Goal: Task Accomplishment & Management: Use online tool/utility

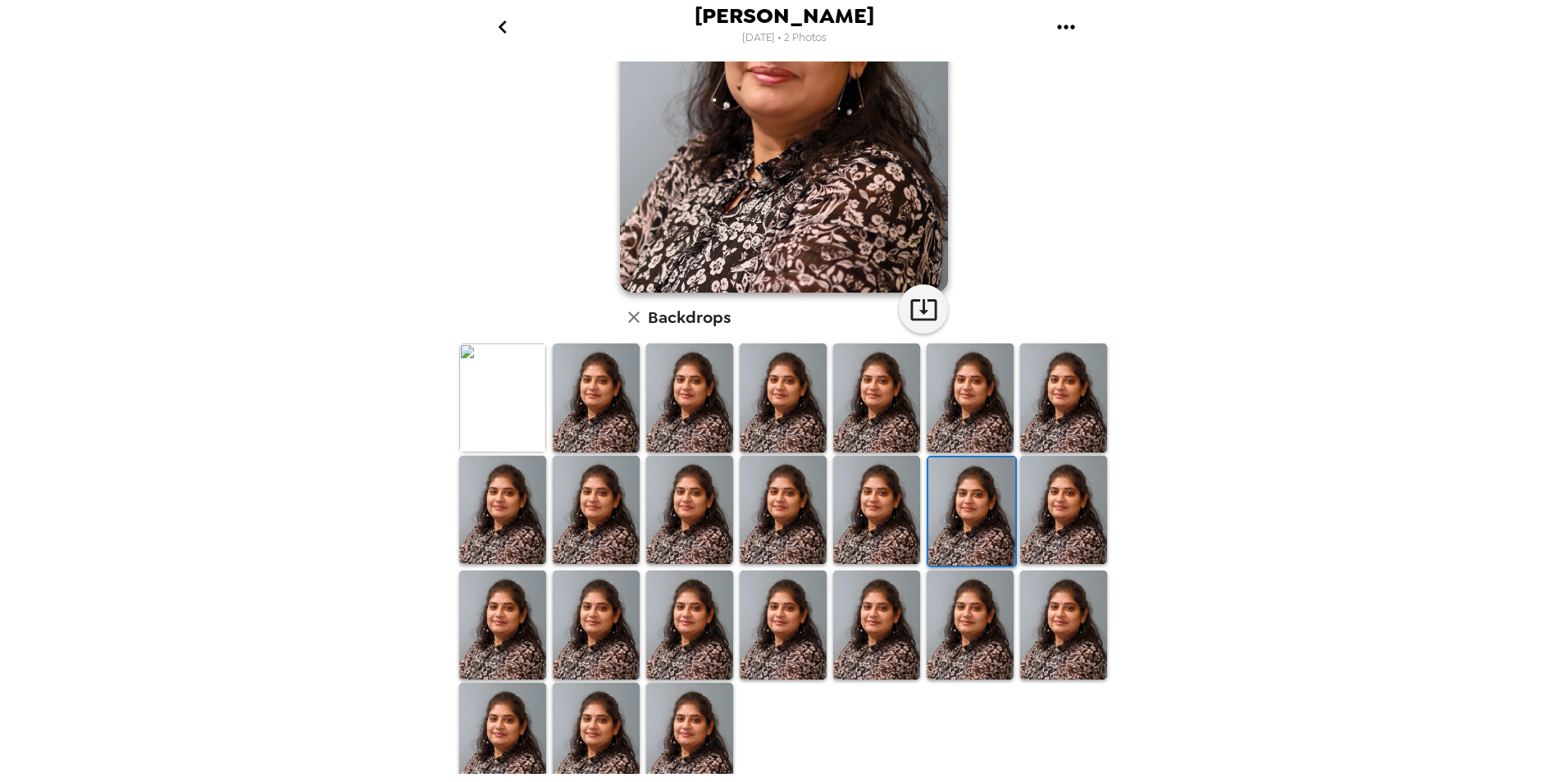
scroll to position [222, 0]
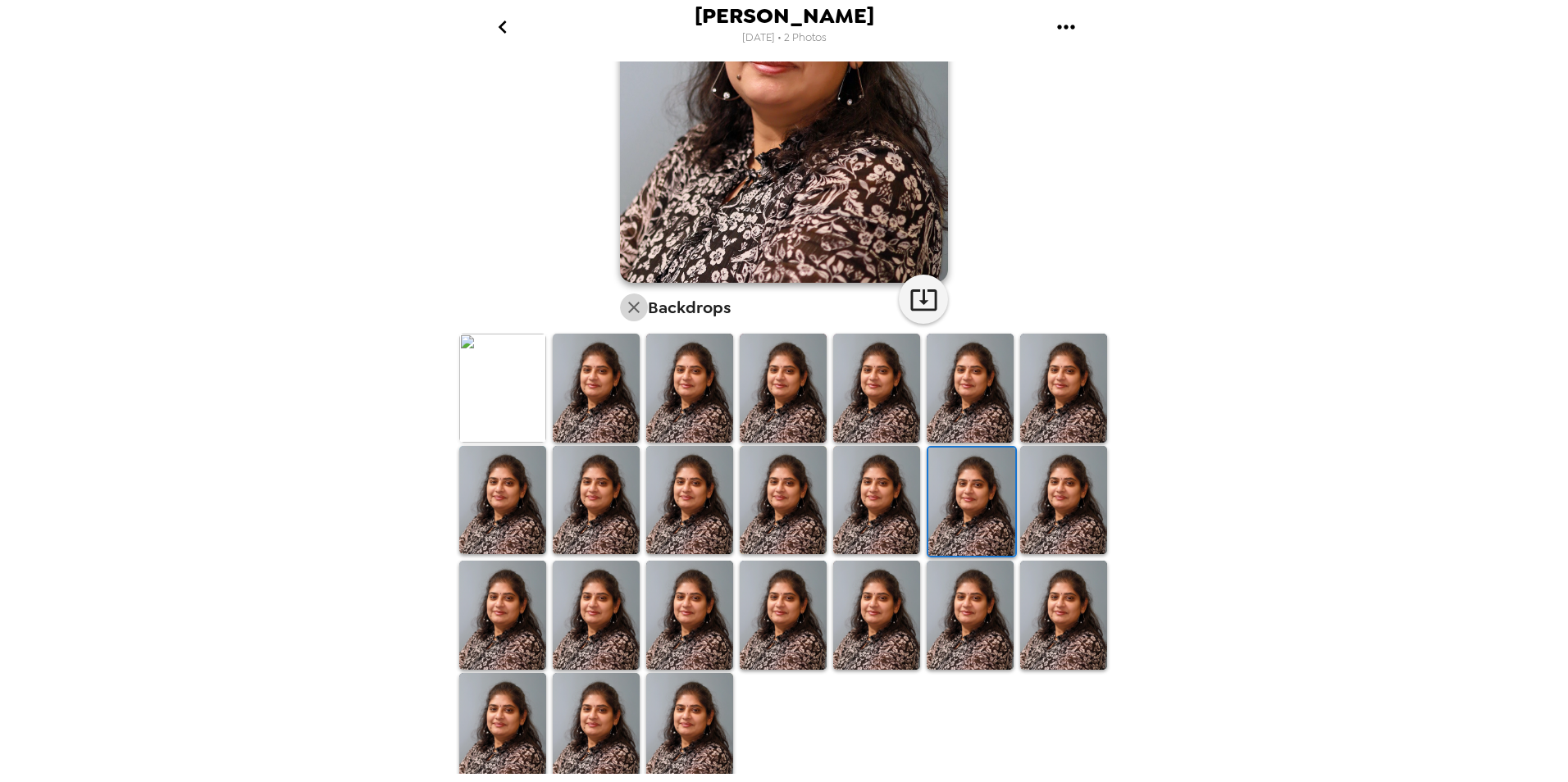
click at [628, 306] on icon "button" at bounding box center [633, 307] width 12 height 12
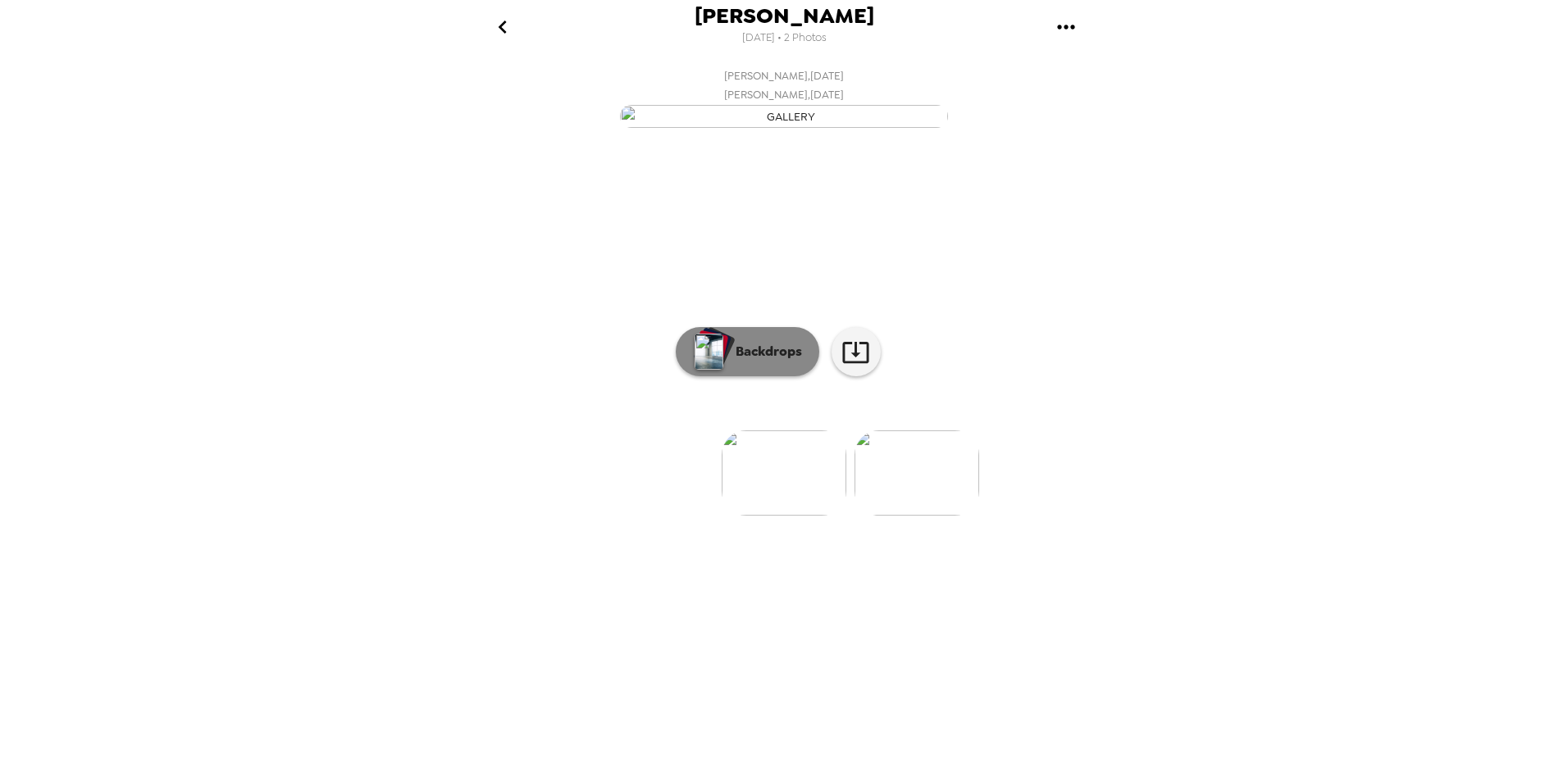
click at [784, 362] on p "Backdrops" at bounding box center [765, 352] width 75 height 20
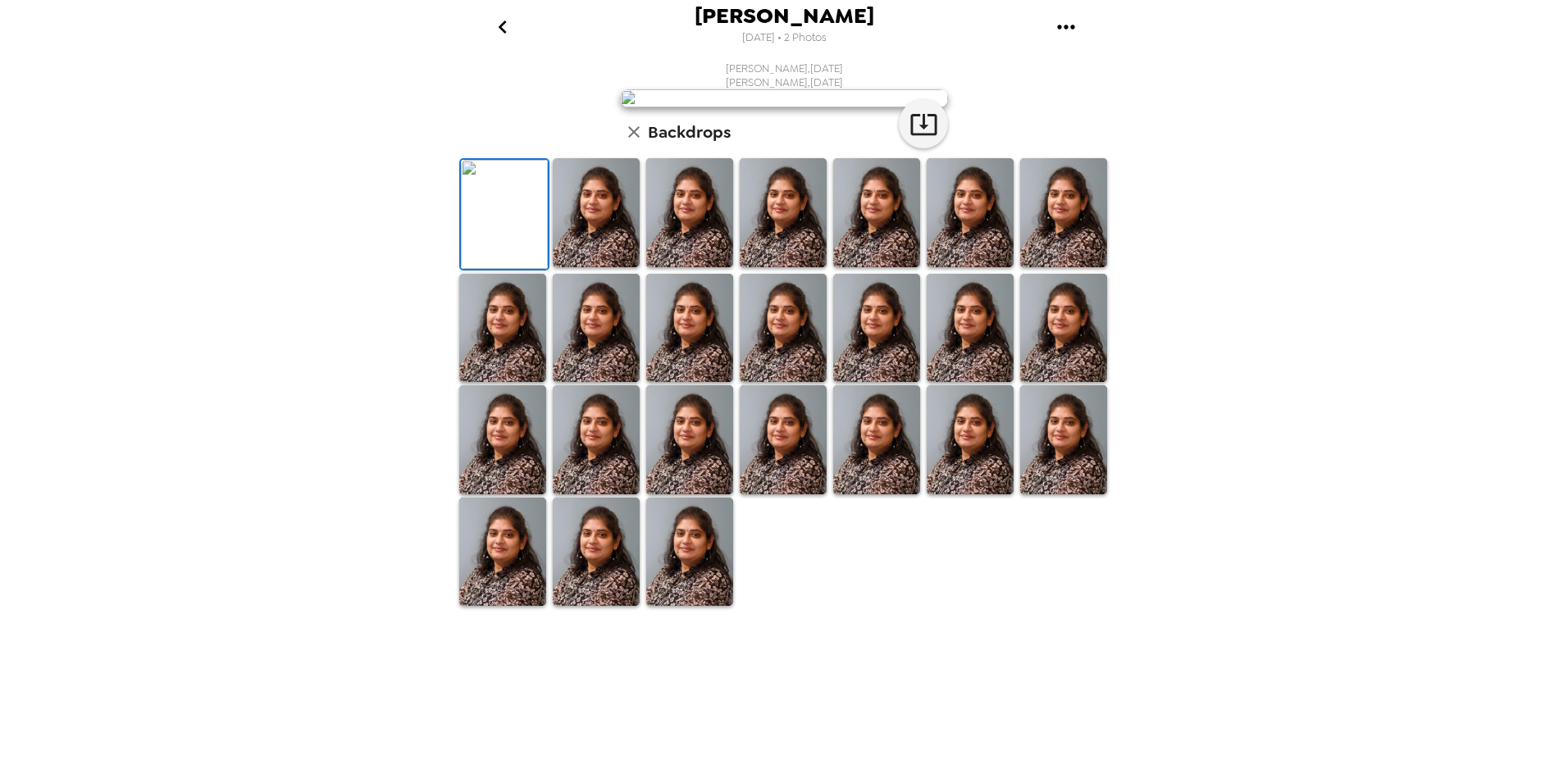
click at [605, 267] on img at bounding box center [596, 212] width 87 height 109
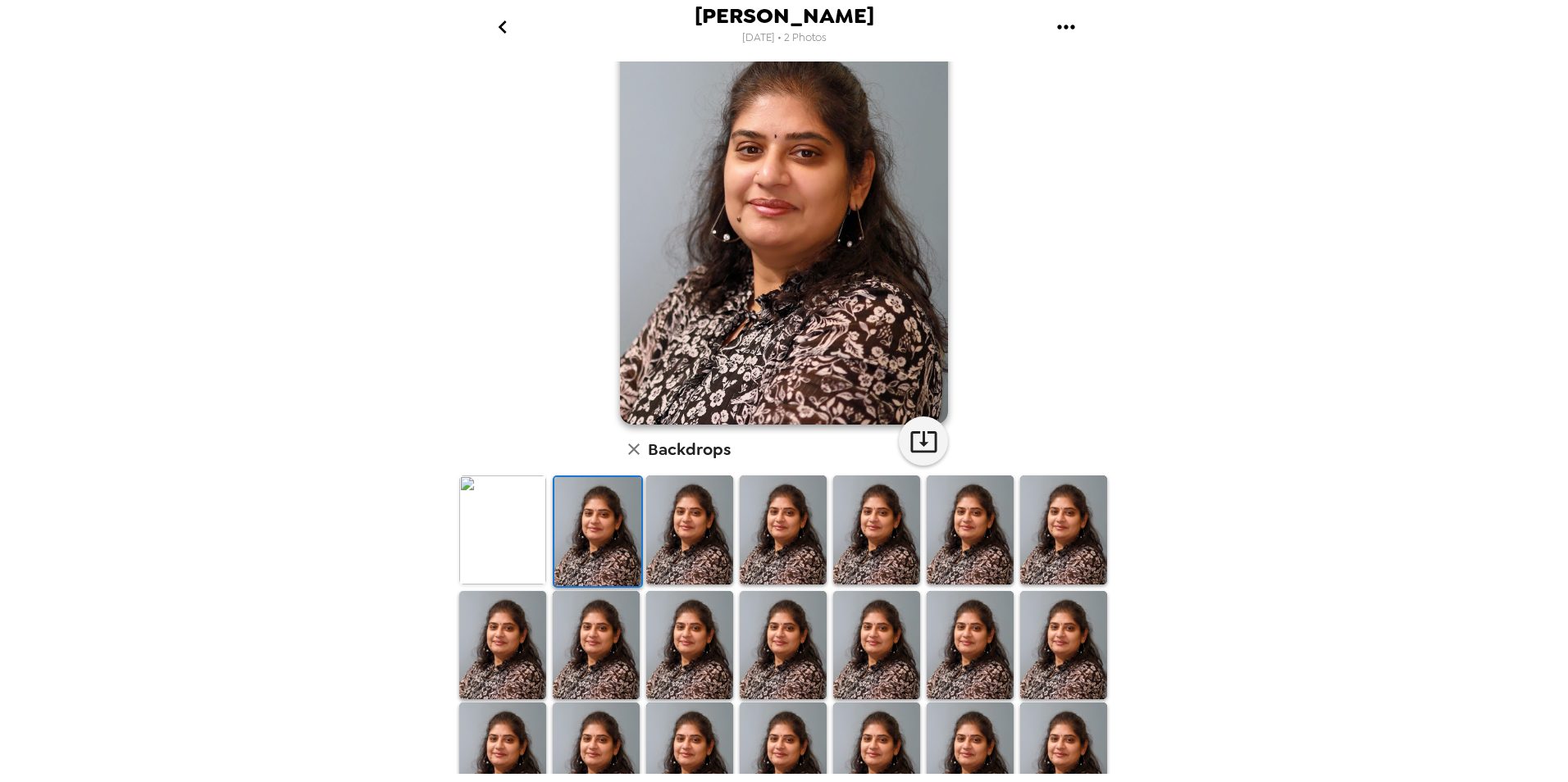
scroll to position [222, 0]
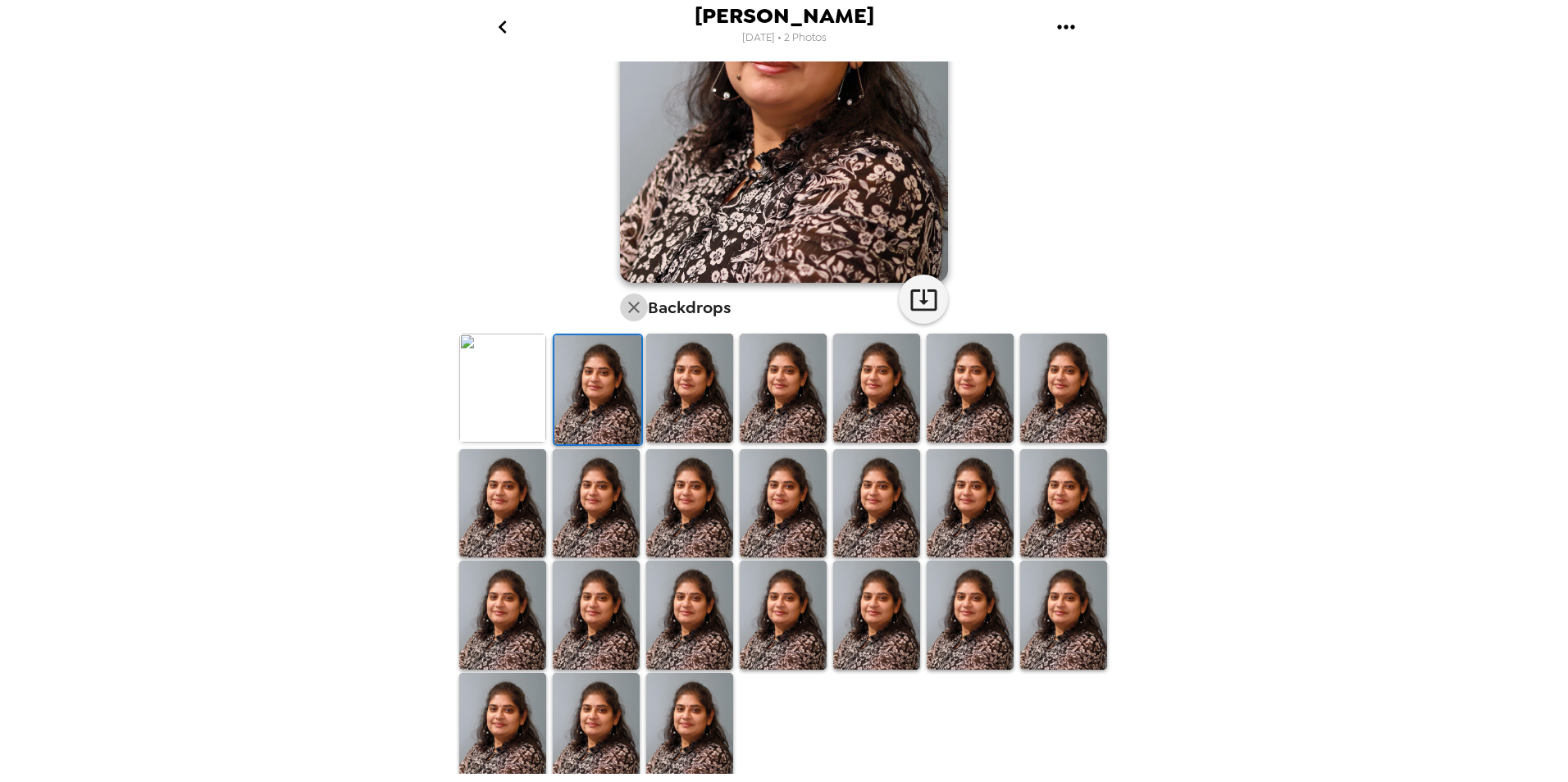
click at [624, 309] on icon "button" at bounding box center [634, 307] width 20 height 20
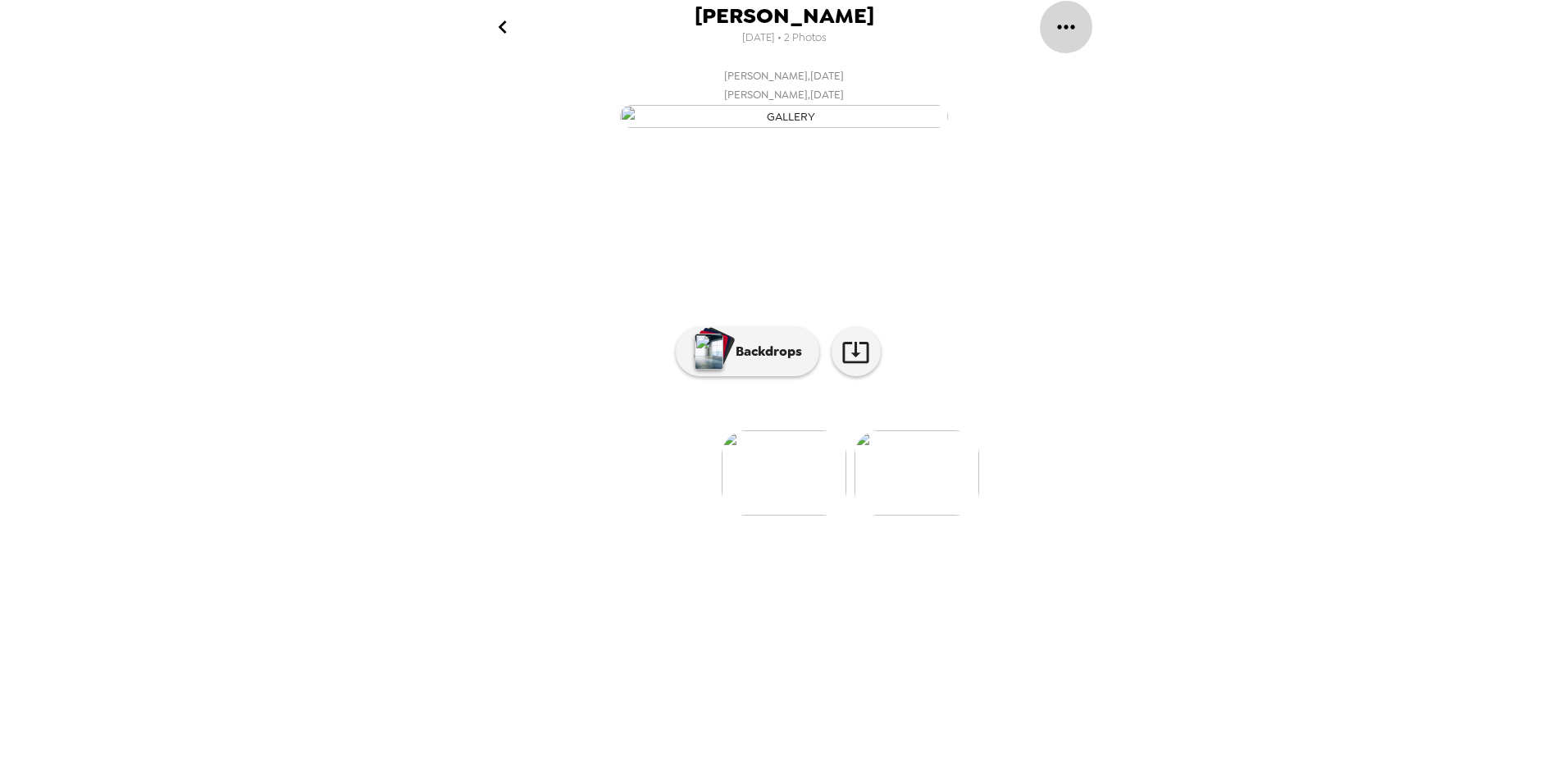
click at [1071, 21] on icon "gallery menu" at bounding box center [1065, 27] width 26 height 26
click at [505, 28] on div at bounding box center [784, 391] width 1568 height 782
click at [505, 27] on icon "go back" at bounding box center [502, 27] width 26 height 26
